Goal: Task Accomplishment & Management: Manage account settings

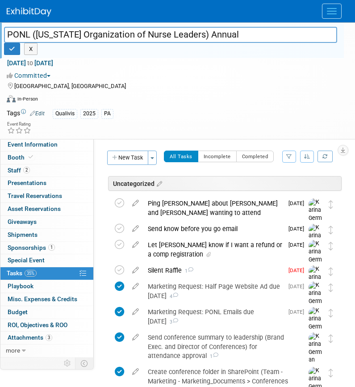
click at [336, 11] on span "Menu" at bounding box center [332, 11] width 10 height 1
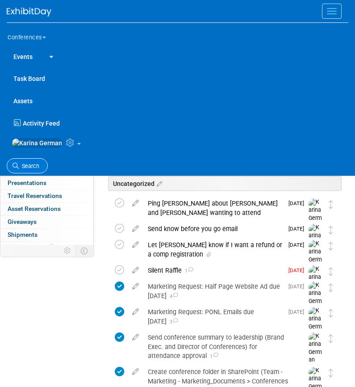
click at [35, 165] on link "Search" at bounding box center [27, 166] width 41 height 16
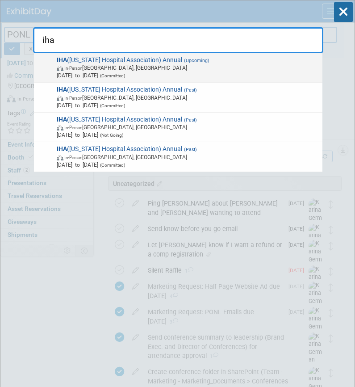
type input "iha"
click at [209, 63] on span "IHA (Idaho Hospital Association) Annual (Upcoming) In-Person Sun Valley, ID Oct…" at bounding box center [186, 67] width 265 height 23
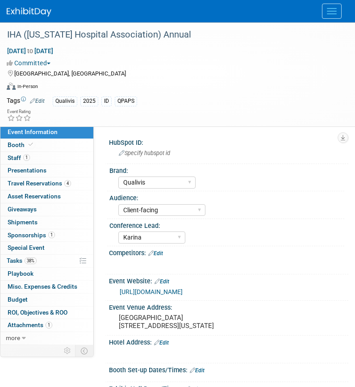
select select "Qualivis"
select select "Client-facing"
select select "Karina"
click at [39, 256] on link "38% Tasks 38%" at bounding box center [46, 261] width 93 height 13
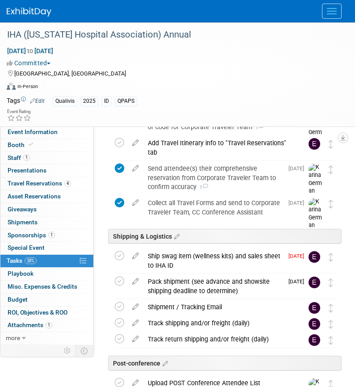
click at [184, 260] on div "Ship swag item (wellness kits) and sales sheet to IHA ID" at bounding box center [213, 260] width 140 height 25
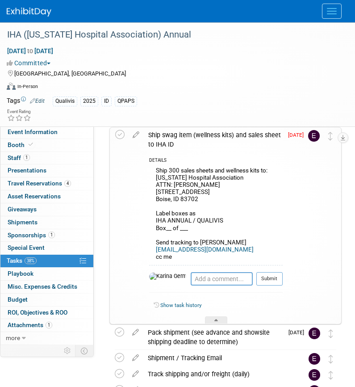
scroll to position [736, 0]
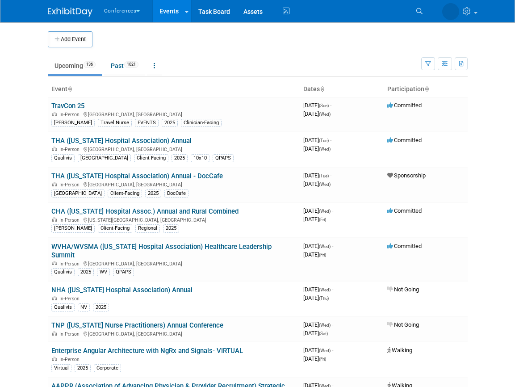
click at [431, 4] on ul "Search" at bounding box center [424, 10] width 26 height 21
click at [397, 11] on link "Search" at bounding box center [387, 11] width 20 height 14
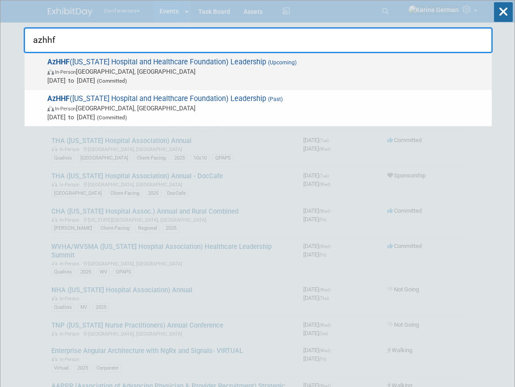
type input "azhhf"
click at [177, 72] on span "In-Person Tucson, AZ" at bounding box center [267, 71] width 440 height 9
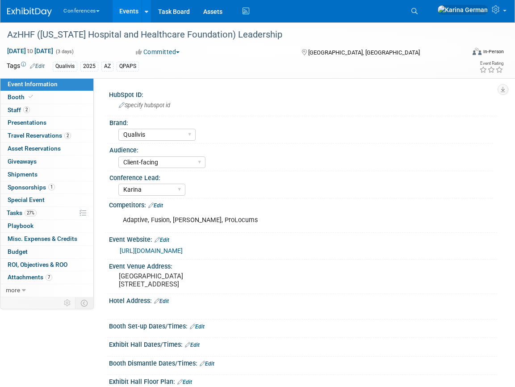
select select "Qualivis"
select select "Client-facing"
select select "Karina"
click at [35, 213] on span "27%" at bounding box center [31, 213] width 12 height 7
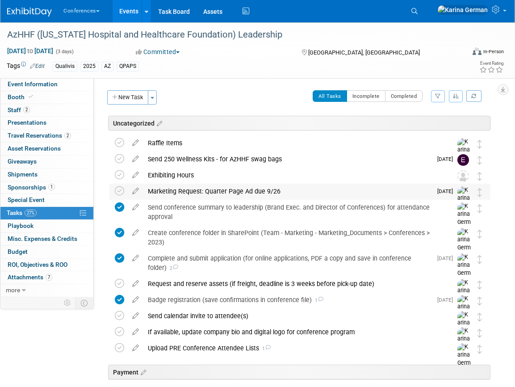
click at [263, 186] on div "Marketing Request: Quarter Page Ad due 9/26" at bounding box center [287, 191] width 289 height 15
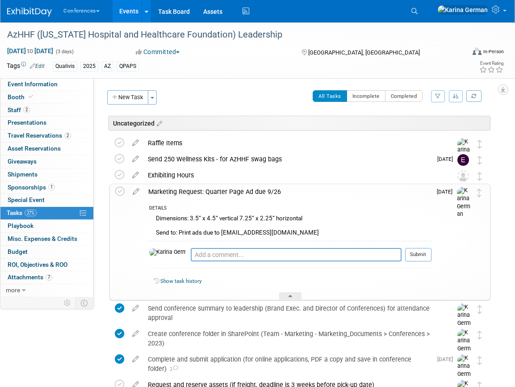
click at [244, 188] on div "Marketing Request: Quarter Page Ad due 9/26" at bounding box center [288, 191] width 288 height 15
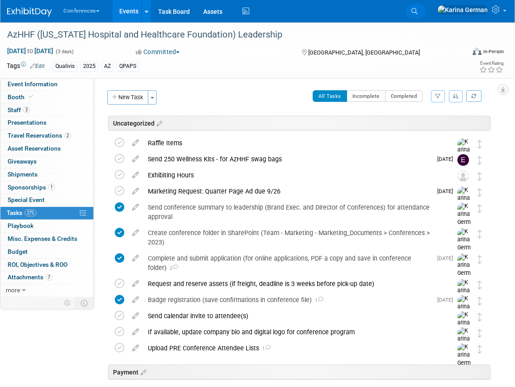
click at [426, 15] on link "Search" at bounding box center [416, 11] width 20 height 14
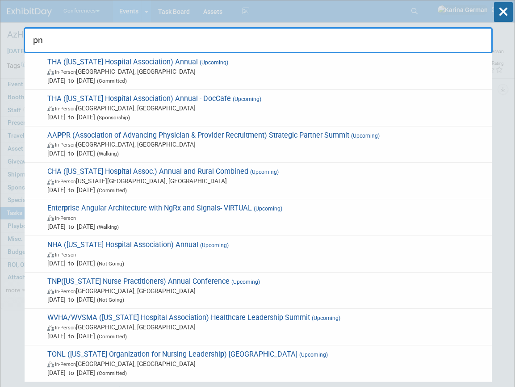
type input "pns"
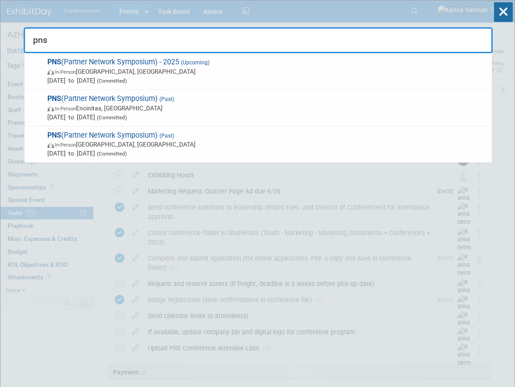
click at [202, 82] on span "Oct 14, 2025 to Oct 15, 2025 (Committed)" at bounding box center [267, 80] width 440 height 9
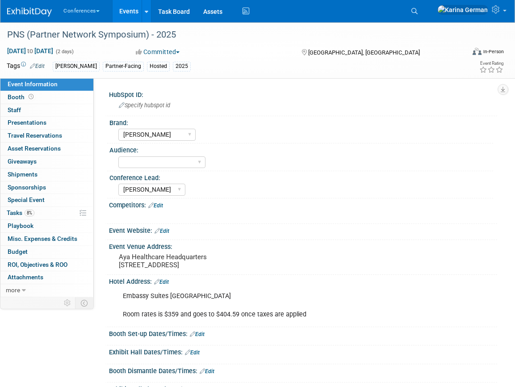
select select "[PERSON_NAME]"
click at [39, 213] on link "8% Tasks 8%" at bounding box center [46, 213] width 93 height 13
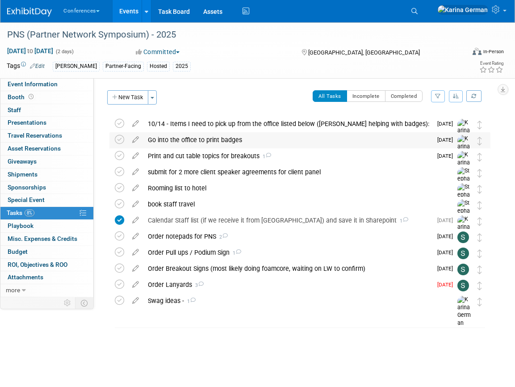
click at [165, 141] on div "Go into the office to print badges" at bounding box center [287, 139] width 289 height 15
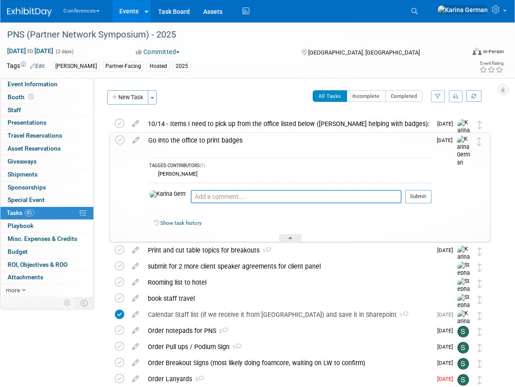
click at [165, 141] on div "Go into the office to print badges" at bounding box center [288, 140] width 288 height 15
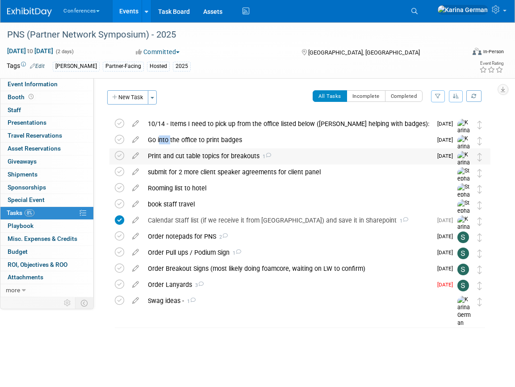
click at [185, 157] on div "Print and cut table topics for breakouts 1" at bounding box center [287, 155] width 289 height 15
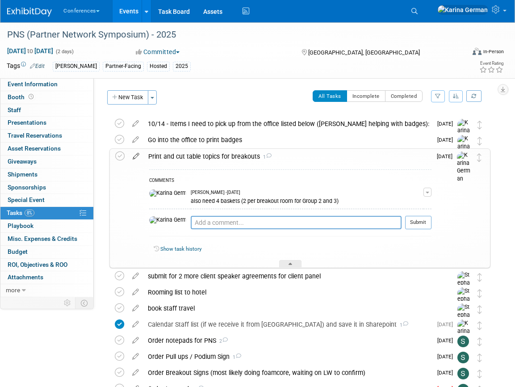
click at [135, 157] on icon at bounding box center [136, 154] width 16 height 11
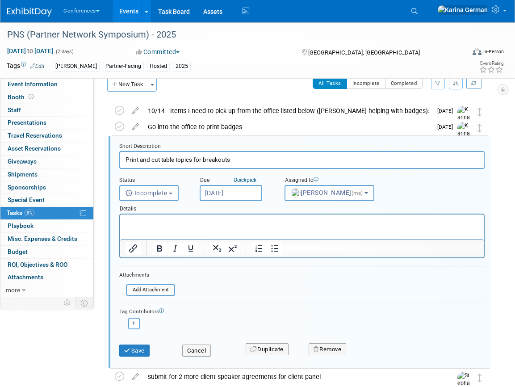
scroll to position [18, 0]
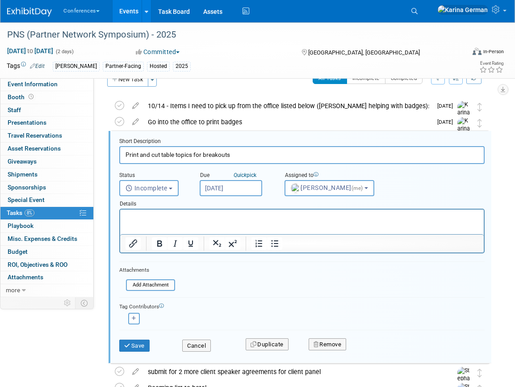
click at [257, 220] on p "Rich Text Area. Press ALT-0 for help." at bounding box center [302, 217] width 353 height 8
click at [200, 344] on button "Cancel" at bounding box center [196, 346] width 29 height 13
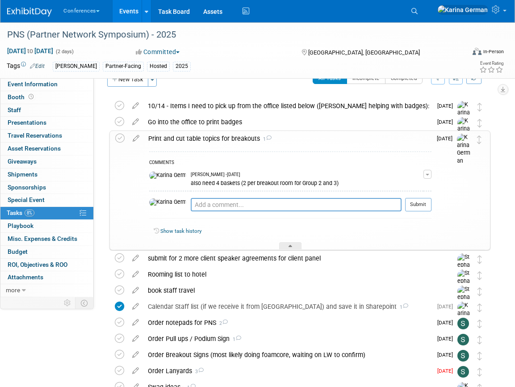
click at [214, 137] on div "Print and cut table topics for breakouts 1" at bounding box center [288, 138] width 288 height 15
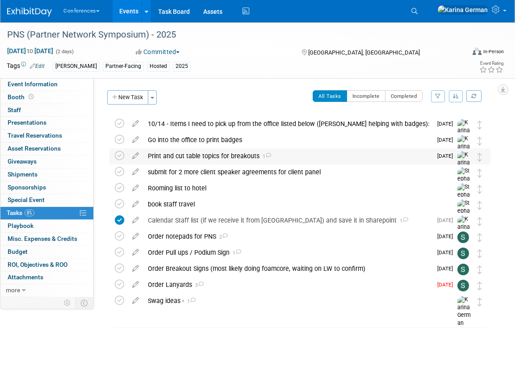
scroll to position [0, 0]
click at [223, 303] on div "Swag ideas - 1" at bounding box center [291, 300] width 296 height 15
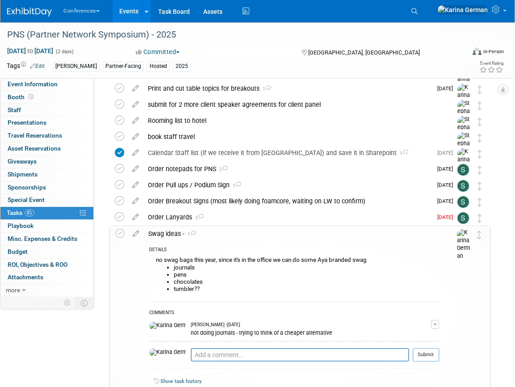
scroll to position [82, 0]
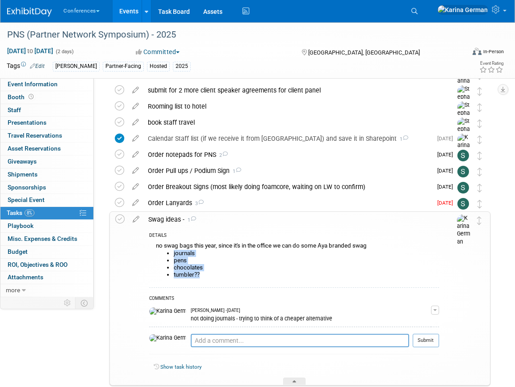
drag, startPoint x: 199, startPoint y: 271, endPoint x: 168, endPoint y: 254, distance: 35.0
click at [168, 254] on ul "journals pens chocolates tumbler??" at bounding box center [297, 264] width 283 height 29
click at [178, 256] on li "journals" at bounding box center [306, 253] width 265 height 7
click at [200, 338] on textarea at bounding box center [300, 340] width 218 height 13
type textarea "only do pen, notepad and one chocolate"
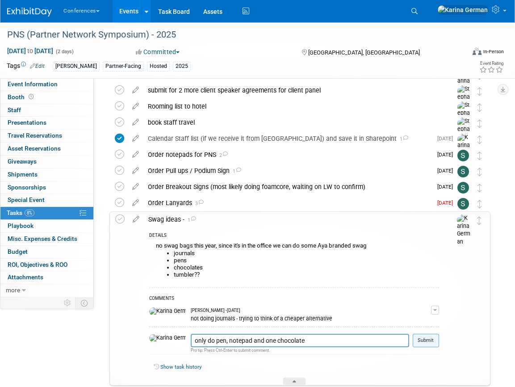
click at [416, 344] on button "Submit" at bounding box center [426, 340] width 26 height 13
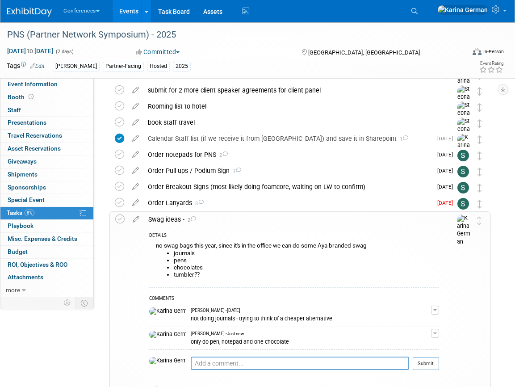
click at [173, 220] on div "Swag ideas - 2" at bounding box center [291, 219] width 295 height 15
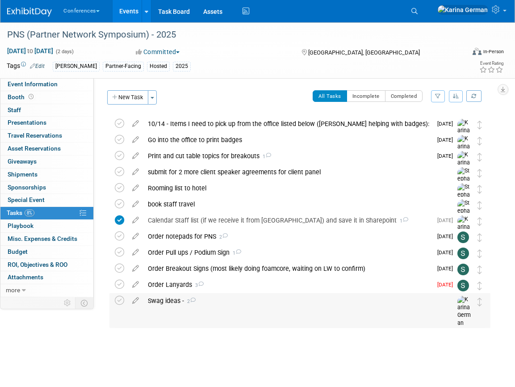
scroll to position [0, 0]
click at [122, 89] on div "HubSpot ID: Specify hubspot id Brand: Aya Bespoke Corporate [PERSON_NAME] DocCa…" at bounding box center [295, 187] width 403 height 219
click at [126, 97] on button "New Task" at bounding box center [127, 97] width 41 height 14
